Goal: Information Seeking & Learning: Find specific fact

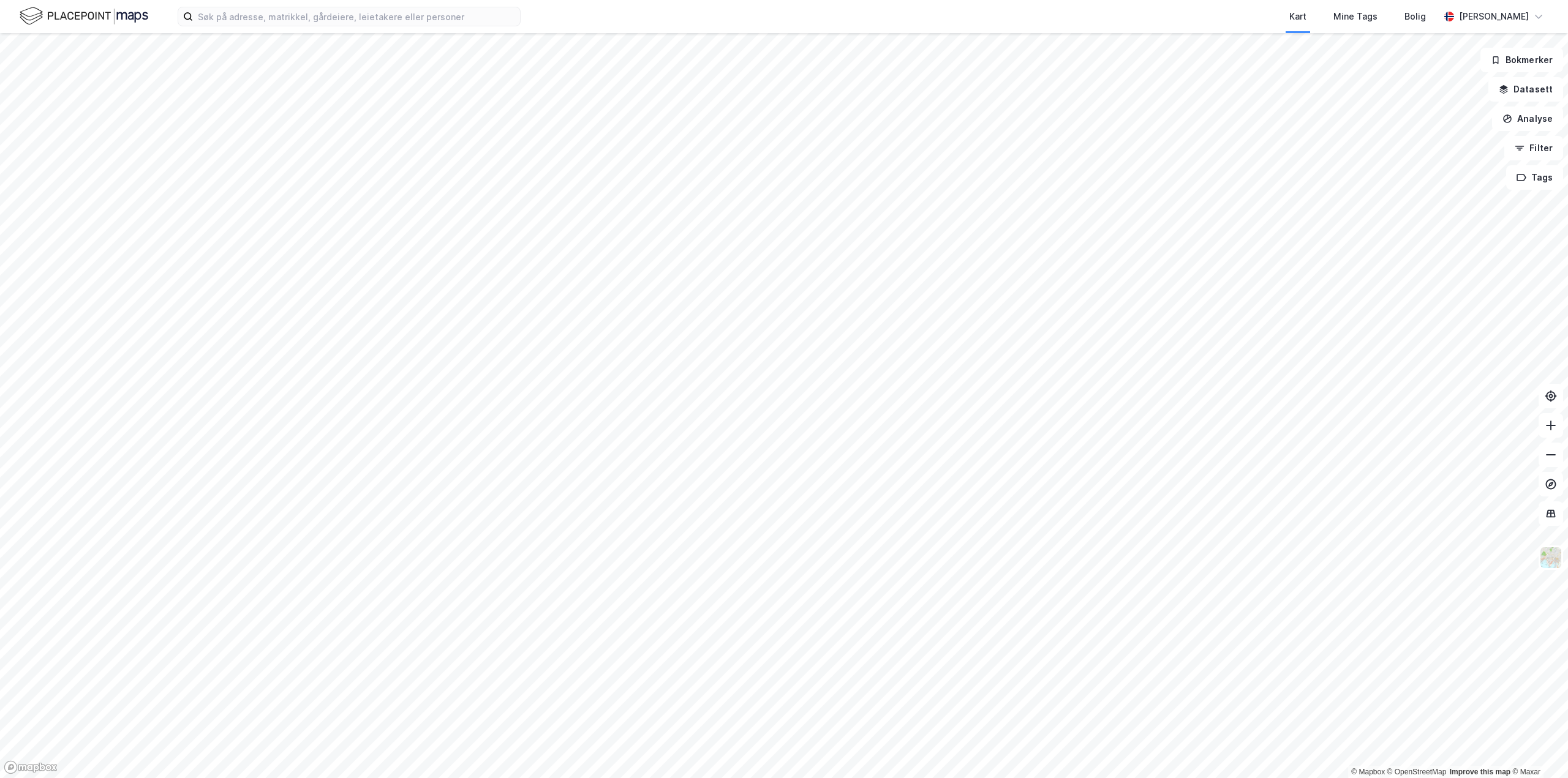
click at [907, 0] on html "Kart Mine Tags Bolig [PERSON_NAME] © Mapbox © OpenStreetMap Improve this map © …" at bounding box center [784, 389] width 1568 height 778
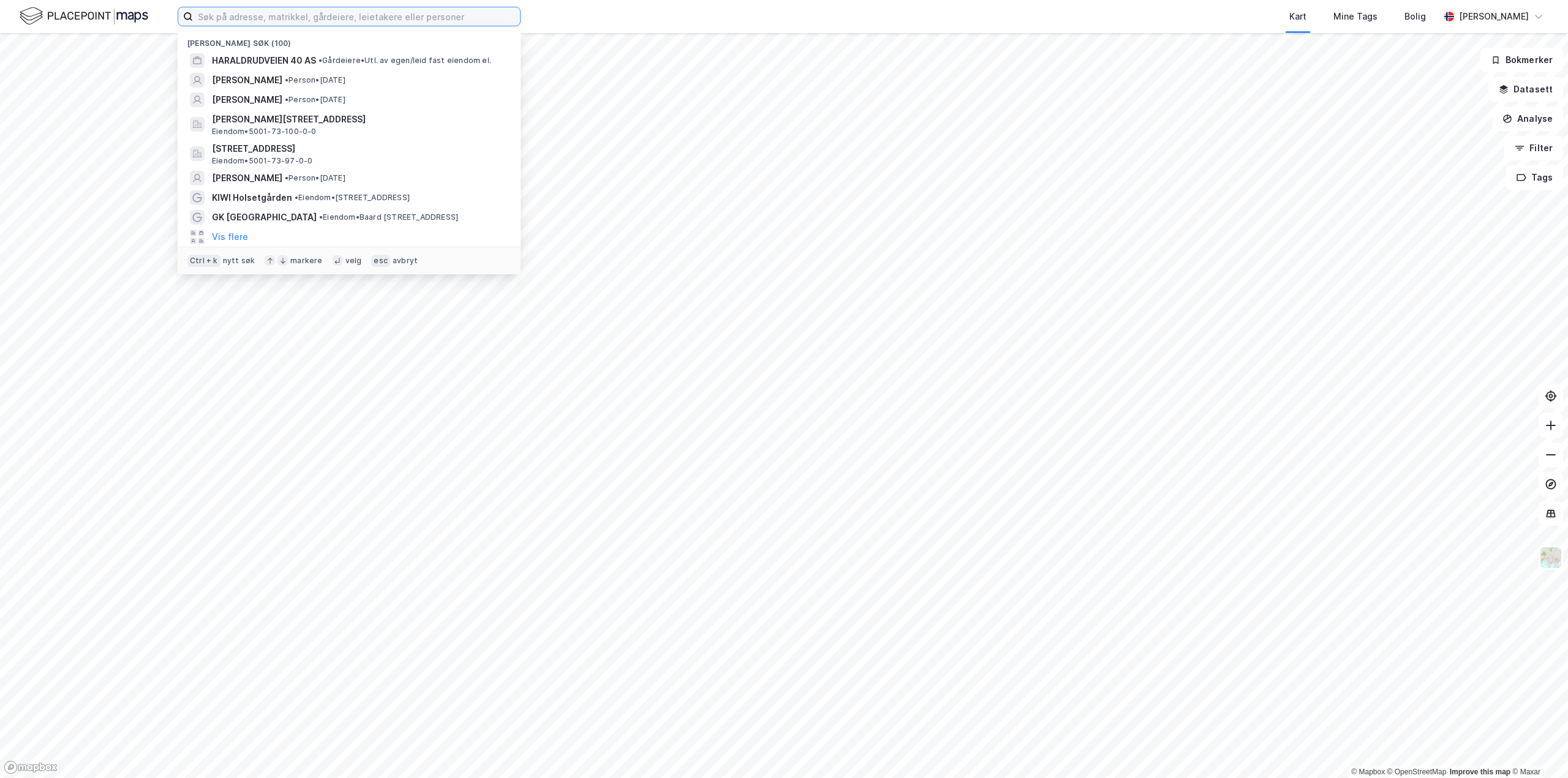
click at [232, 16] on input at bounding box center [357, 17] width 327 height 19
click at [282, 82] on span "[PERSON_NAME]" at bounding box center [247, 80] width 70 height 14
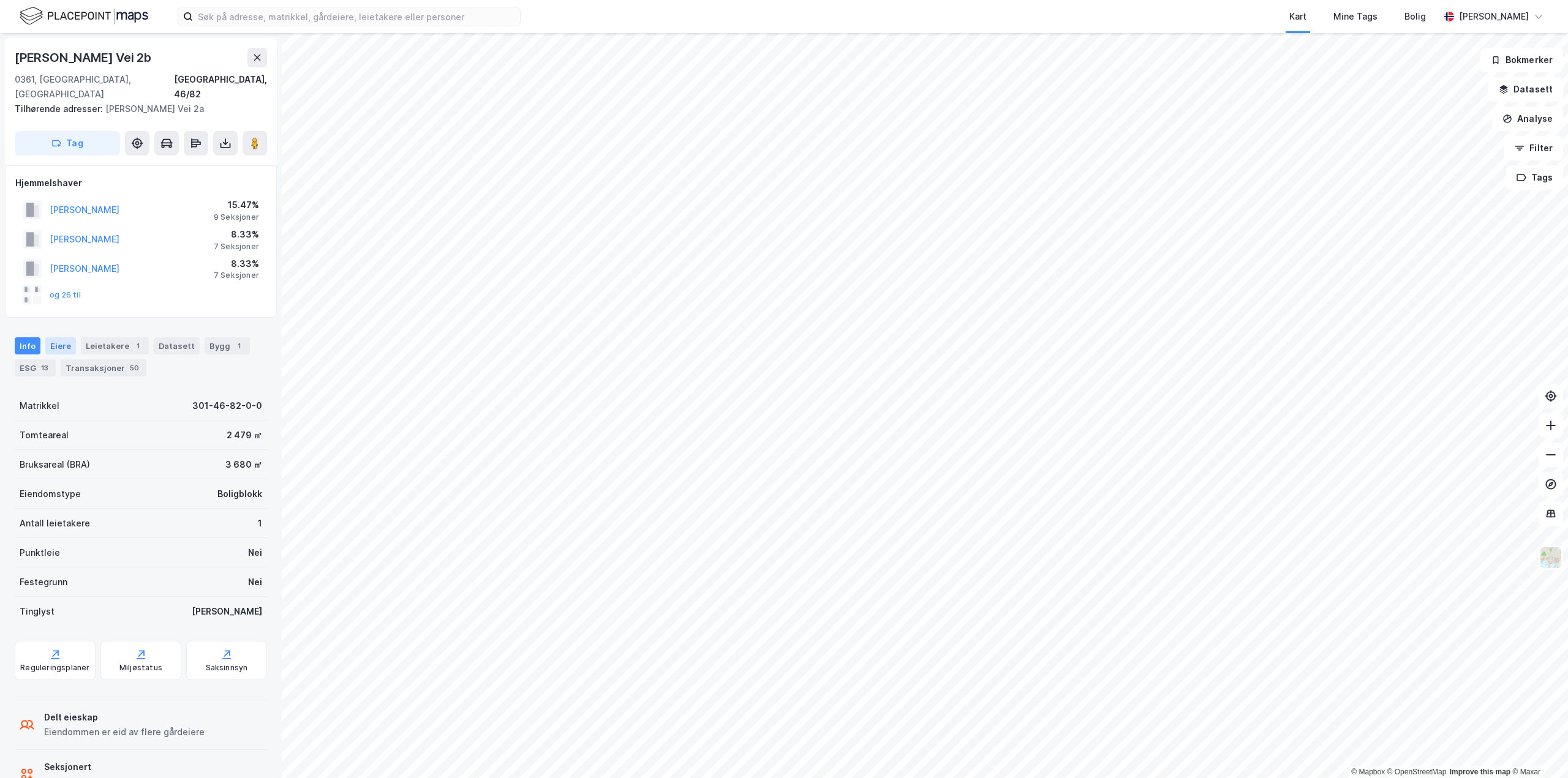
click at [66, 337] on div "Eiere" at bounding box center [61, 346] width 30 height 17
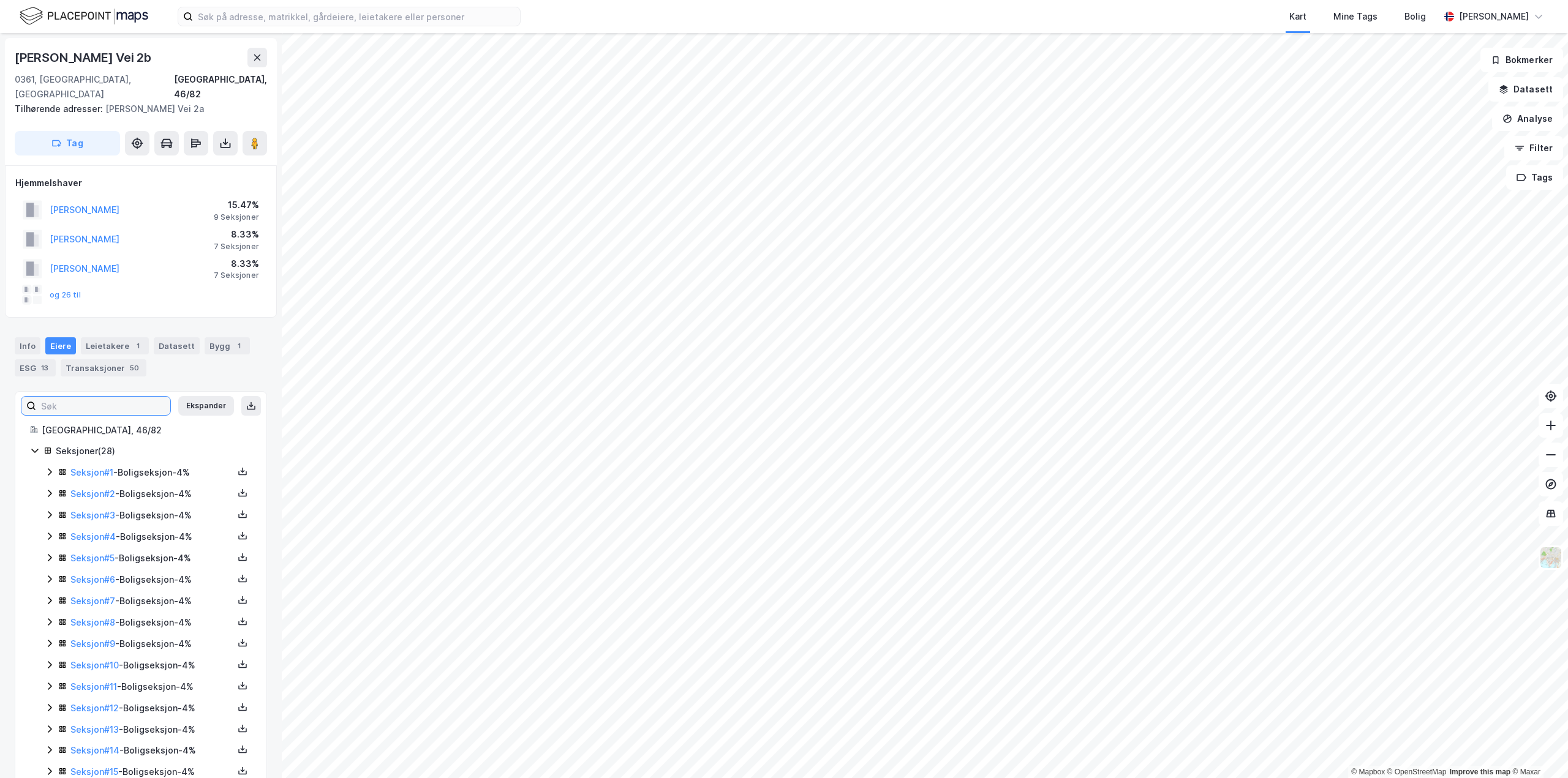
click at [88, 397] on input at bounding box center [103, 406] width 134 height 19
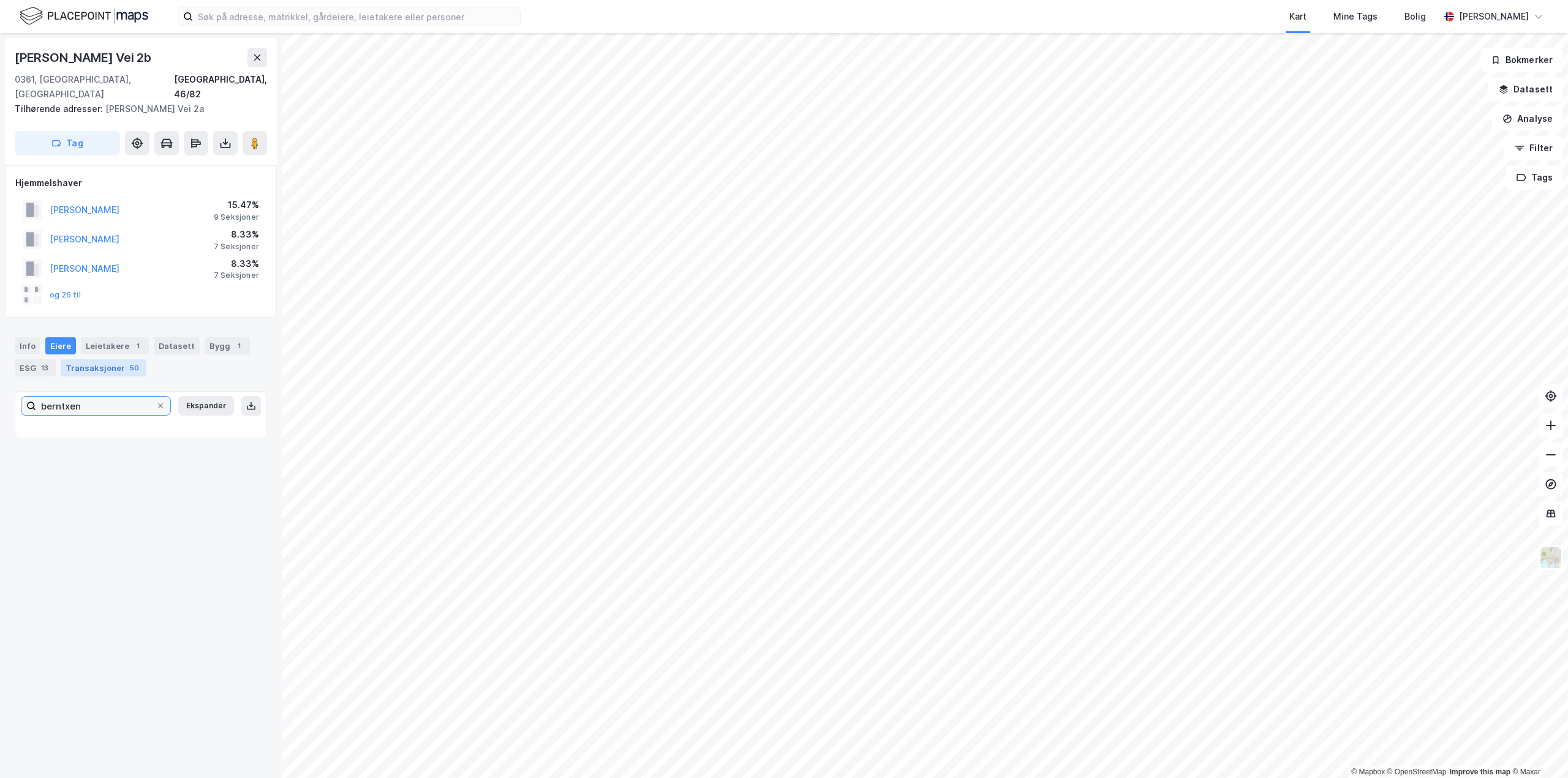
type input "berntxen"
click at [128, 362] on div "50" at bounding box center [135, 368] width 14 height 12
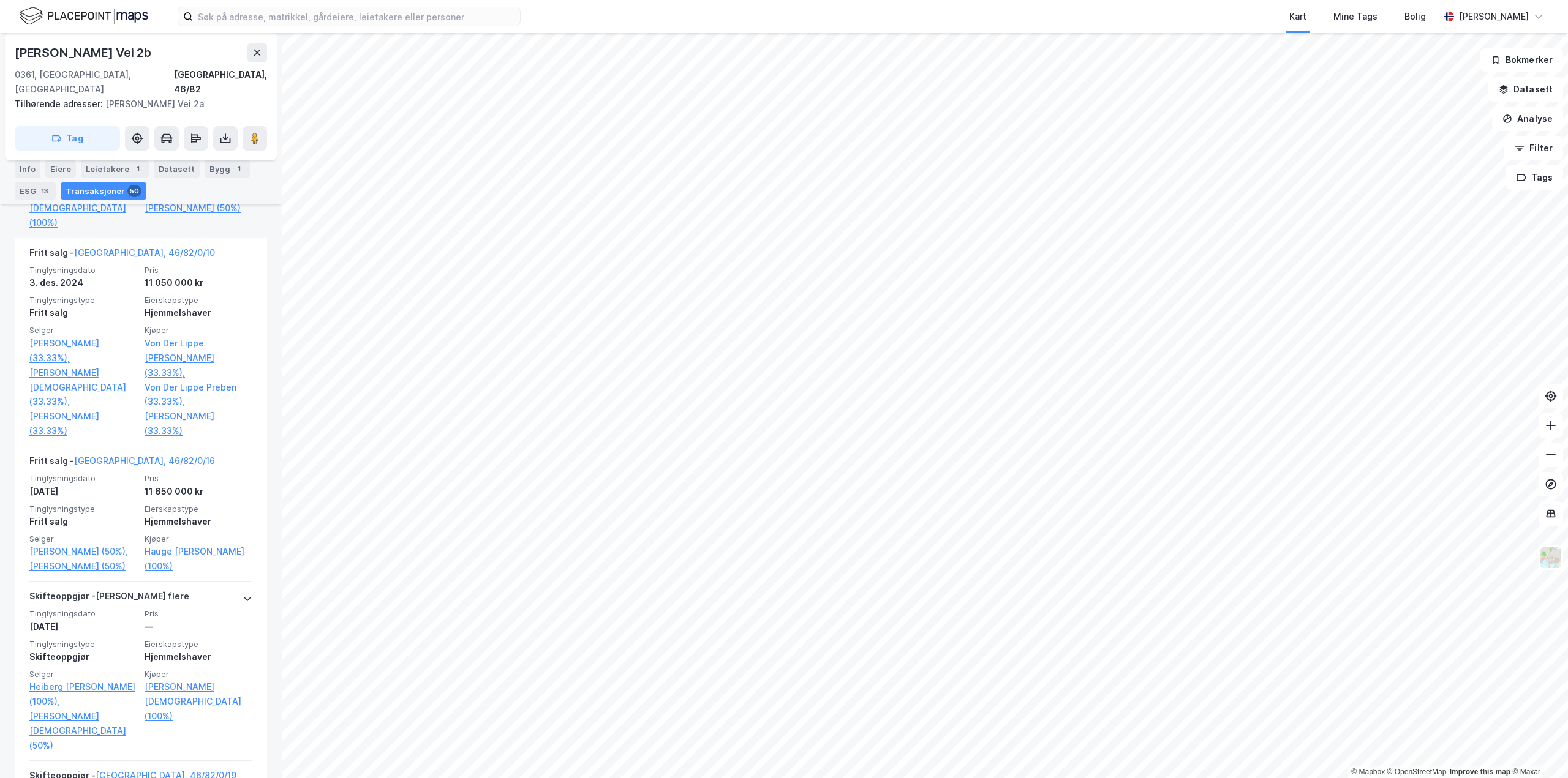
scroll to position [612, 0]
